Goal: Task Accomplishment & Management: Manage account settings

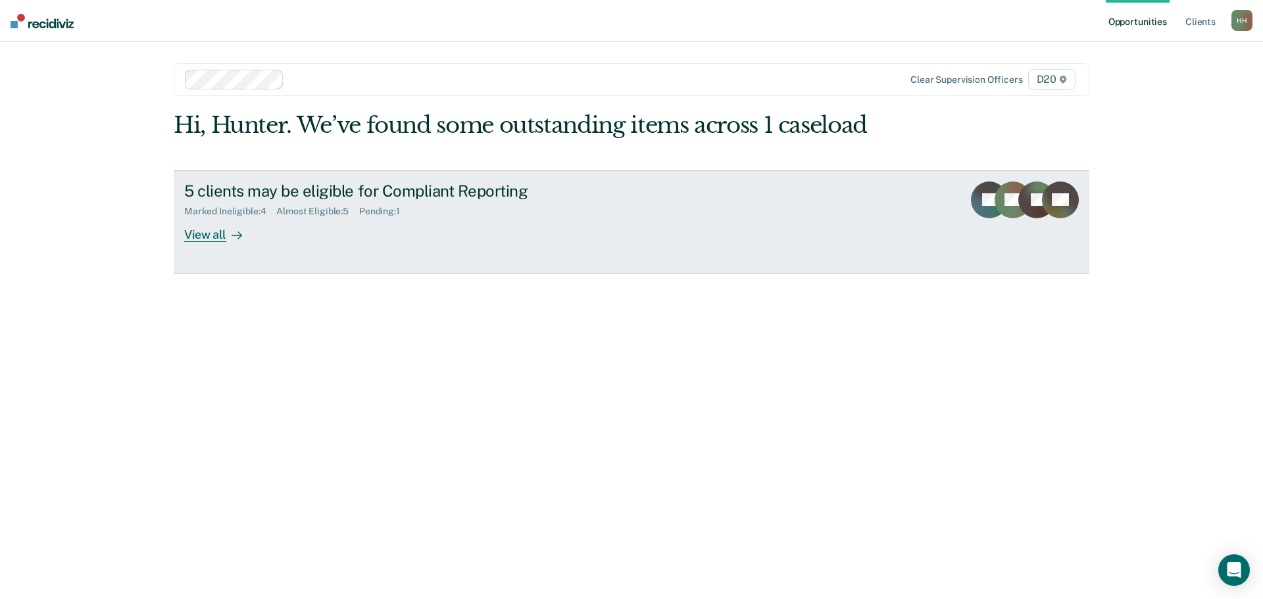
click at [279, 234] on div "5 clients may be eligible for Compliant Reporting Marked Ineligible : 4 Almost …" at bounding box center [430, 211] width 493 height 60
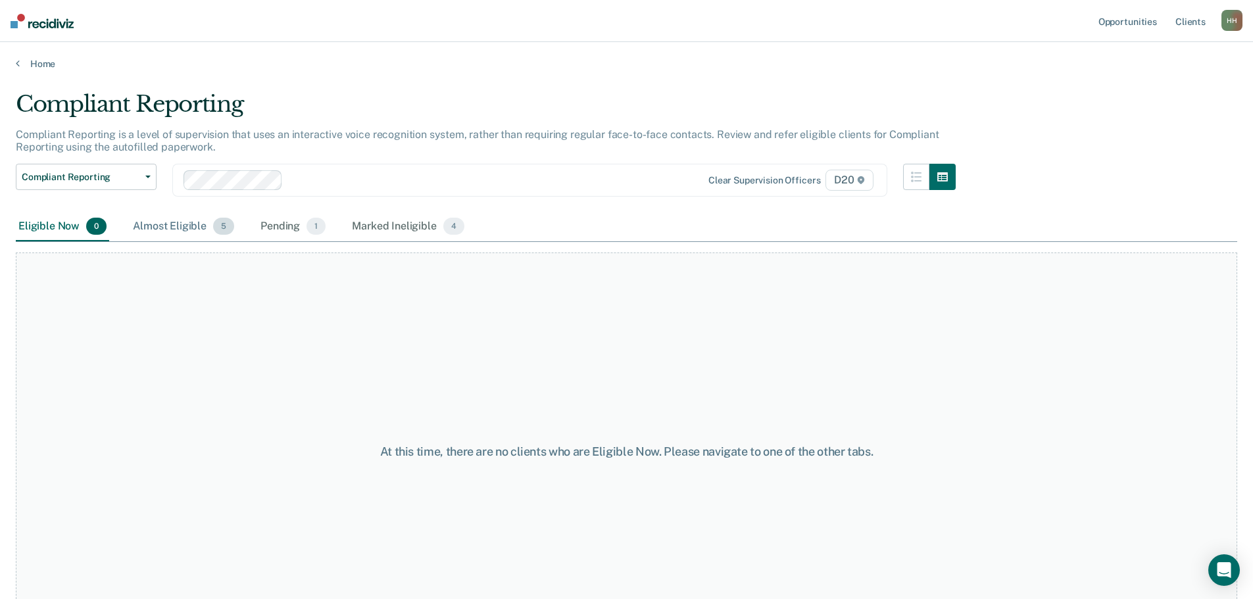
click at [185, 226] on div "Almost Eligible 5" at bounding box center [183, 226] width 107 height 29
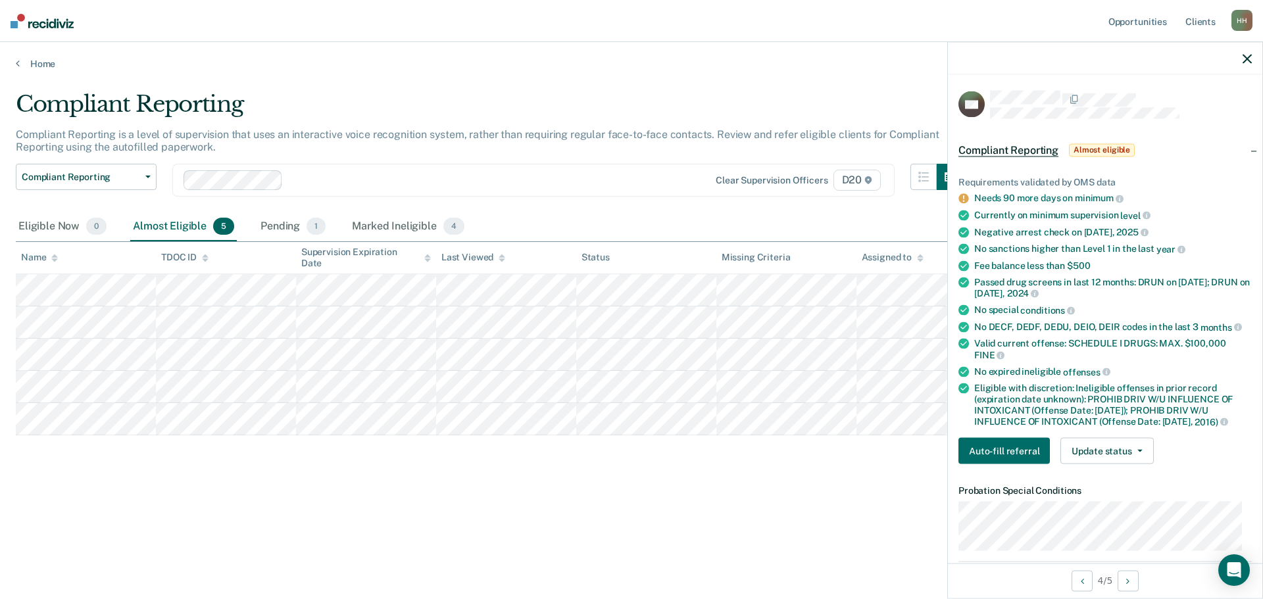
scroll to position [197, 0]
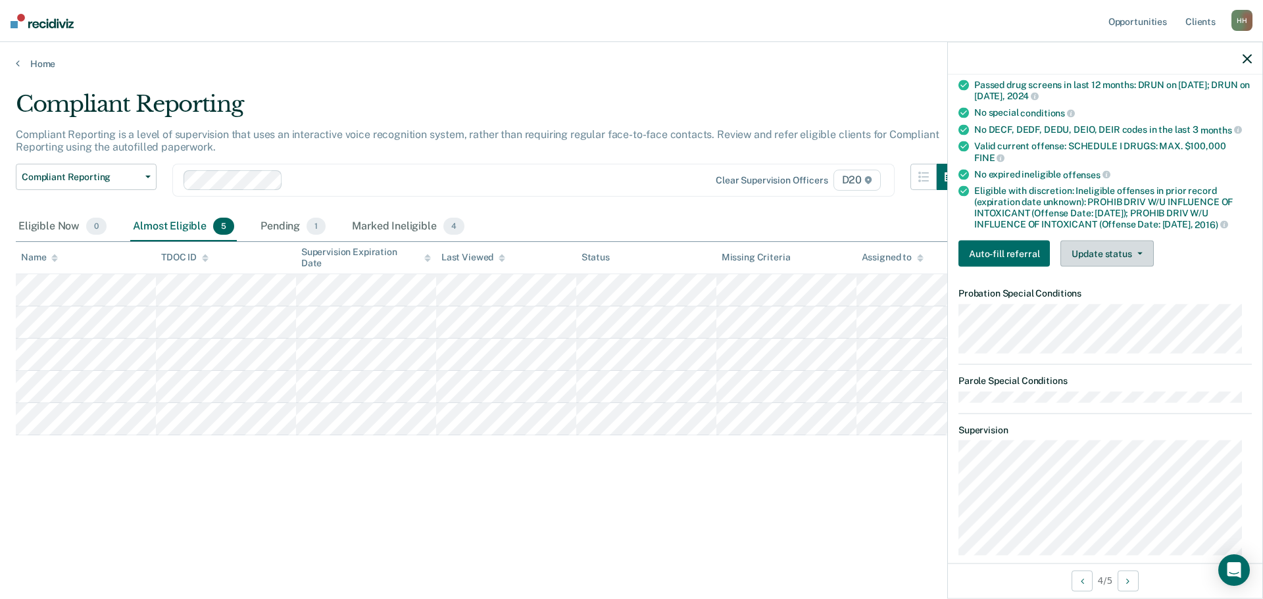
click at [1124, 247] on button "Update status" at bounding box center [1106, 254] width 93 height 26
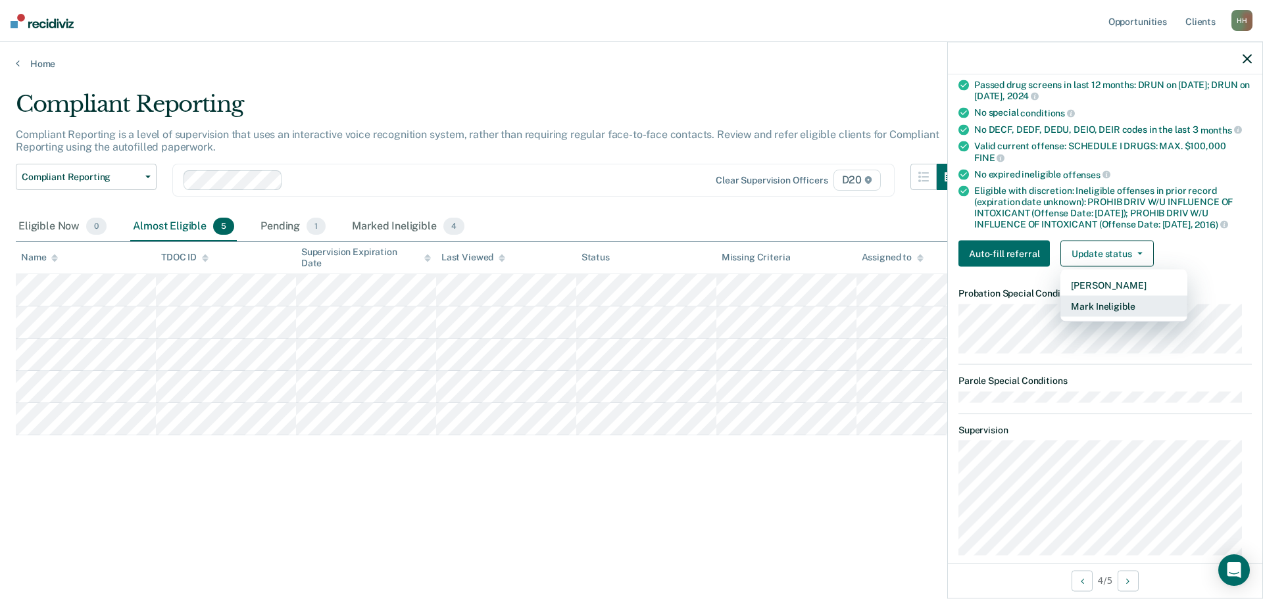
click at [1105, 302] on button "Mark Ineligible" at bounding box center [1123, 306] width 127 height 21
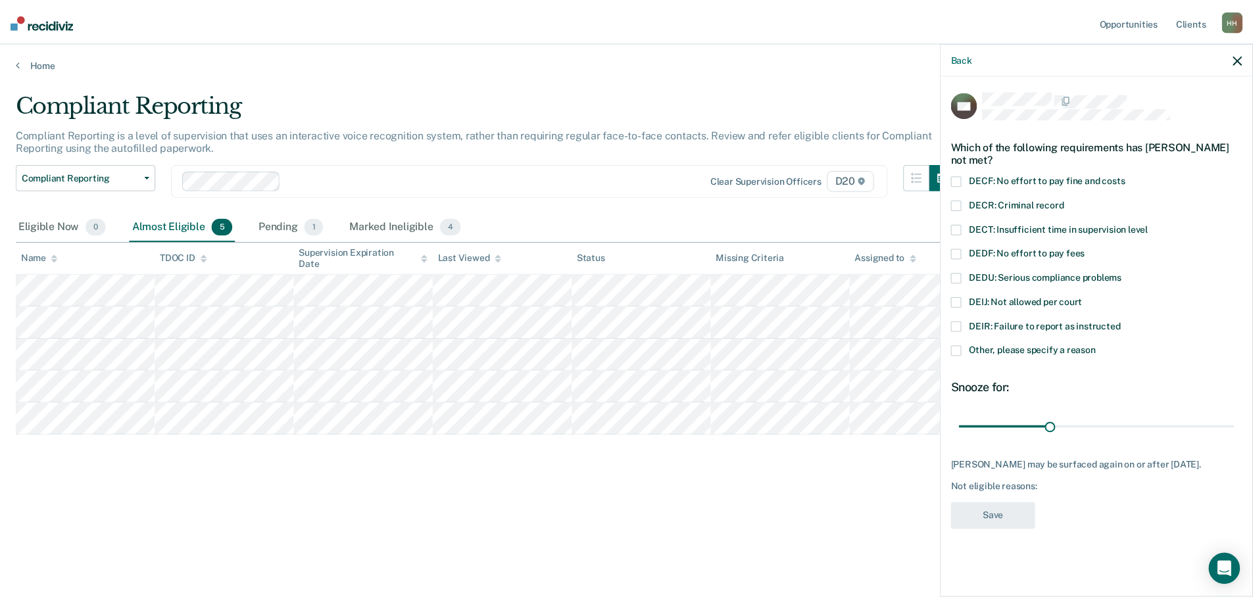
scroll to position [0, 0]
click at [965, 304] on span at bounding box center [963, 302] width 11 height 11
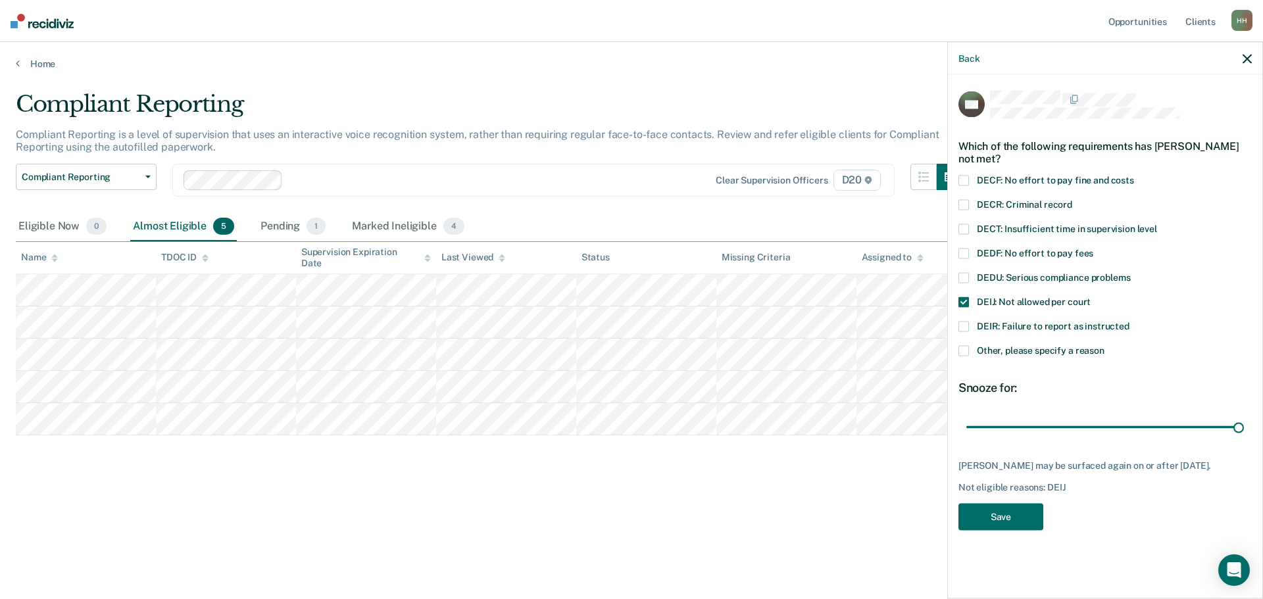
drag, startPoint x: 1060, startPoint y: 429, endPoint x: 1187, endPoint y: 473, distance: 134.3
type input "90"
click at [1243, 434] on input "range" at bounding box center [1104, 427] width 277 height 23
click at [1002, 523] on button "Save" at bounding box center [1000, 517] width 85 height 27
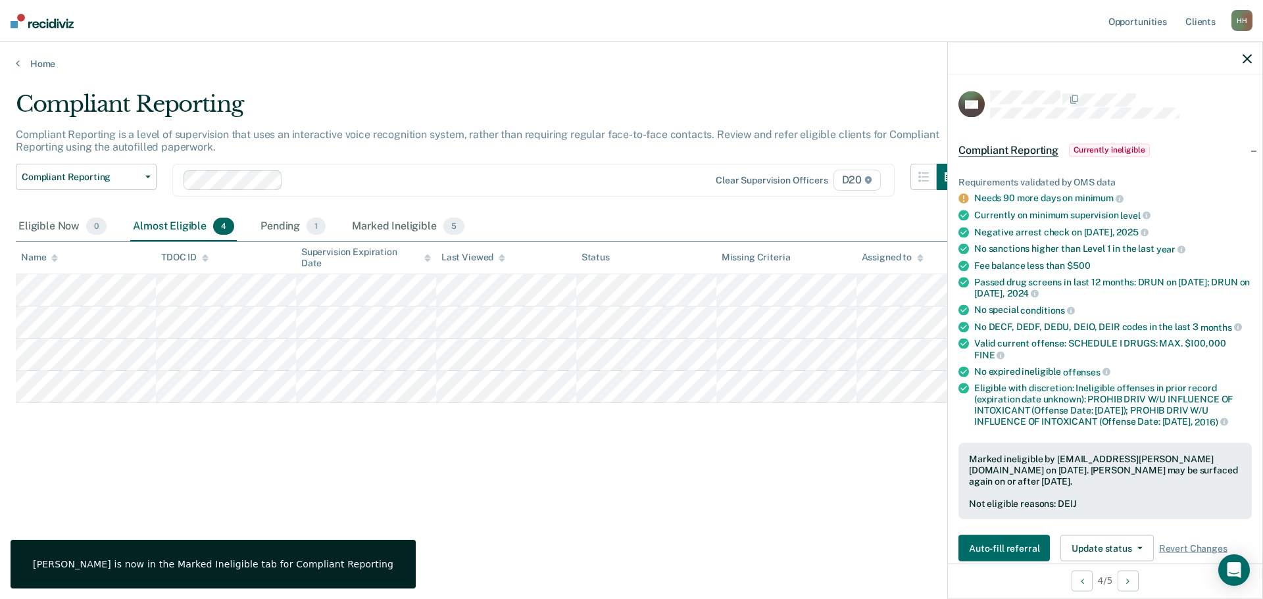
click at [325, 463] on div "Compliant Reporting Compliant Reporting is a level of supervision that uses an …" at bounding box center [631, 296] width 1231 height 410
click at [1249, 62] on icon "button" at bounding box center [1246, 58] width 9 height 9
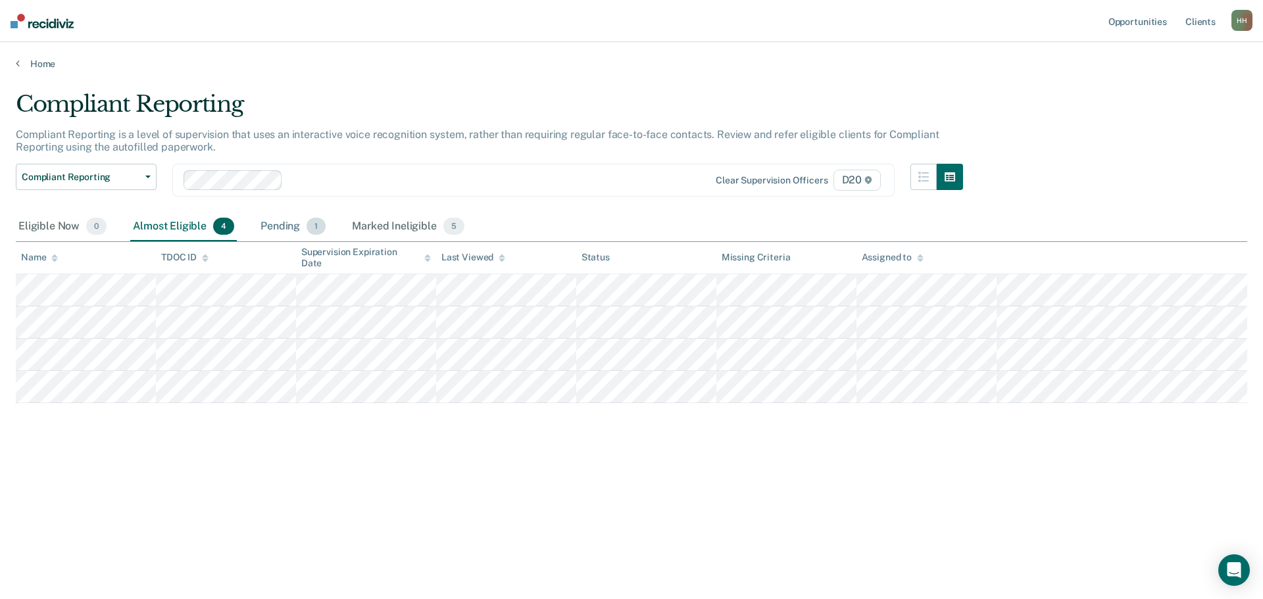
click at [274, 224] on div "Pending 1" at bounding box center [293, 226] width 70 height 29
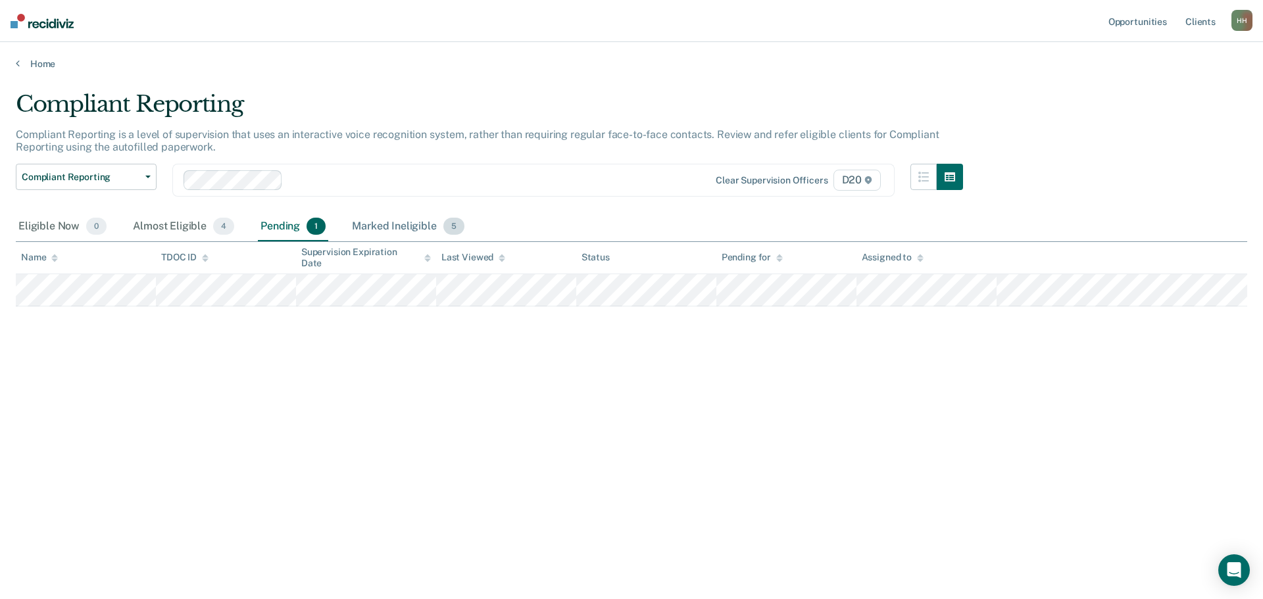
click at [378, 230] on div "Marked Ineligible 5" at bounding box center [408, 226] width 118 height 29
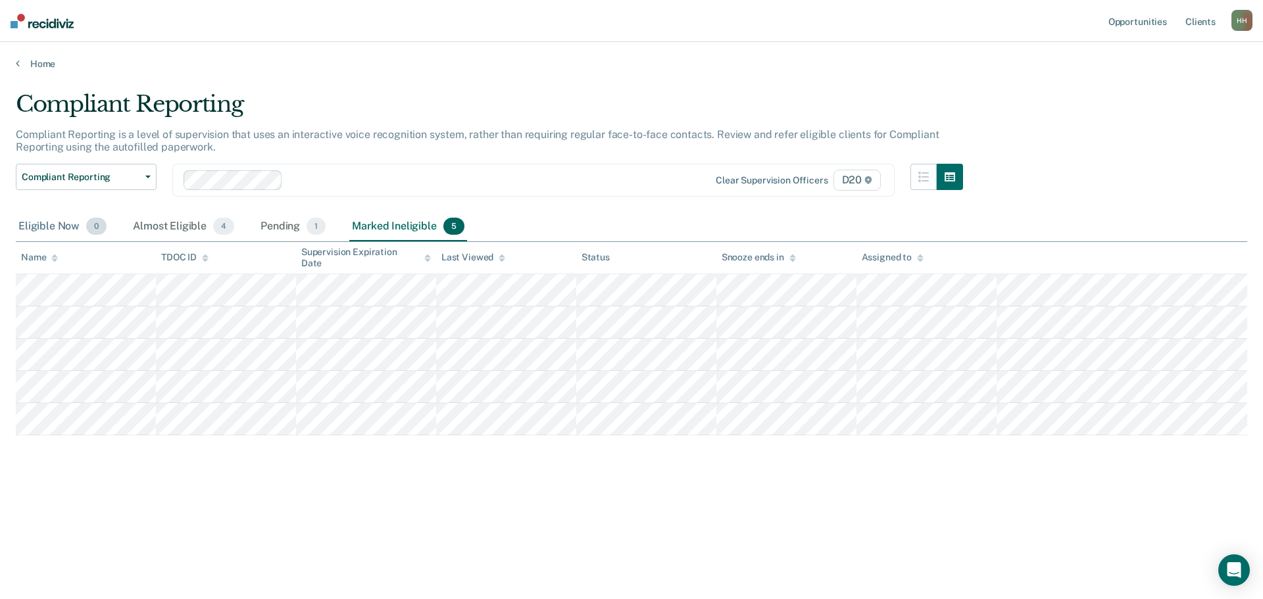
click at [55, 221] on div "Eligible Now 0" at bounding box center [62, 226] width 93 height 29
